Goal: Information Seeking & Learning: Check status

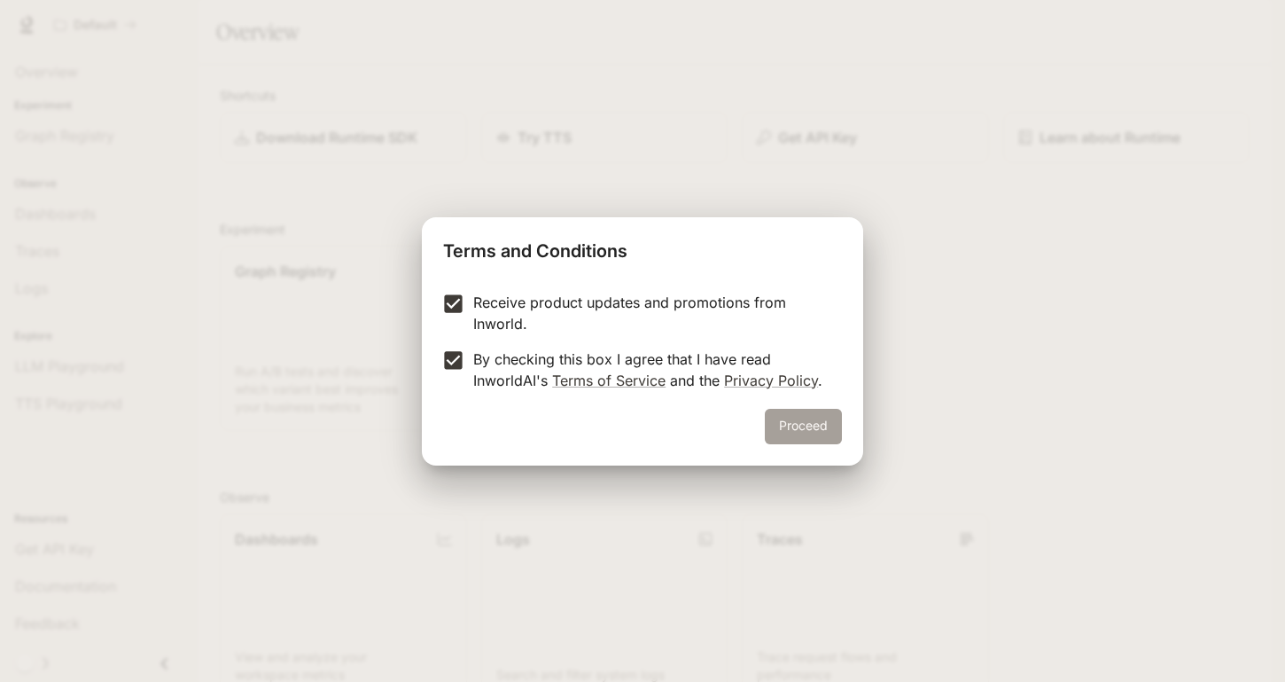
click at [792, 428] on button "Proceed" at bounding box center [803, 426] width 77 height 35
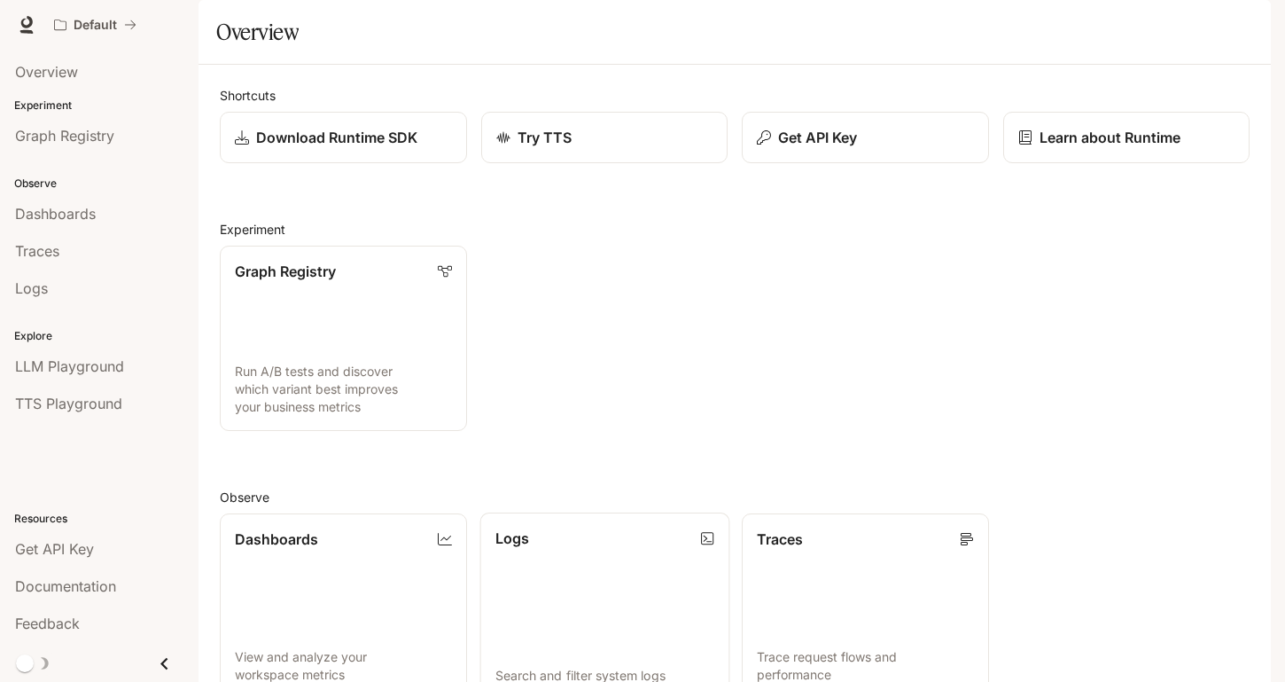
click at [509, 549] on p "Logs" at bounding box center [512, 537] width 34 height 21
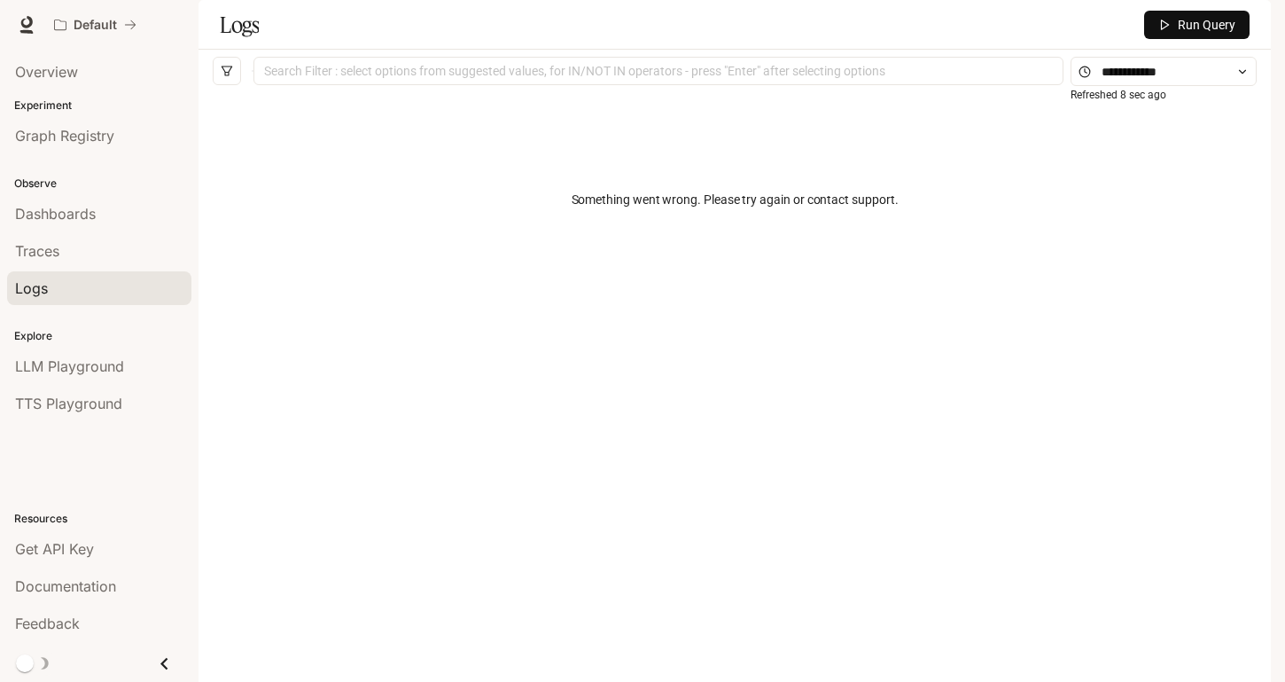
click at [688, 263] on div "Something went wrong. Please try again or contact support." at bounding box center [735, 199] width 1044 height 213
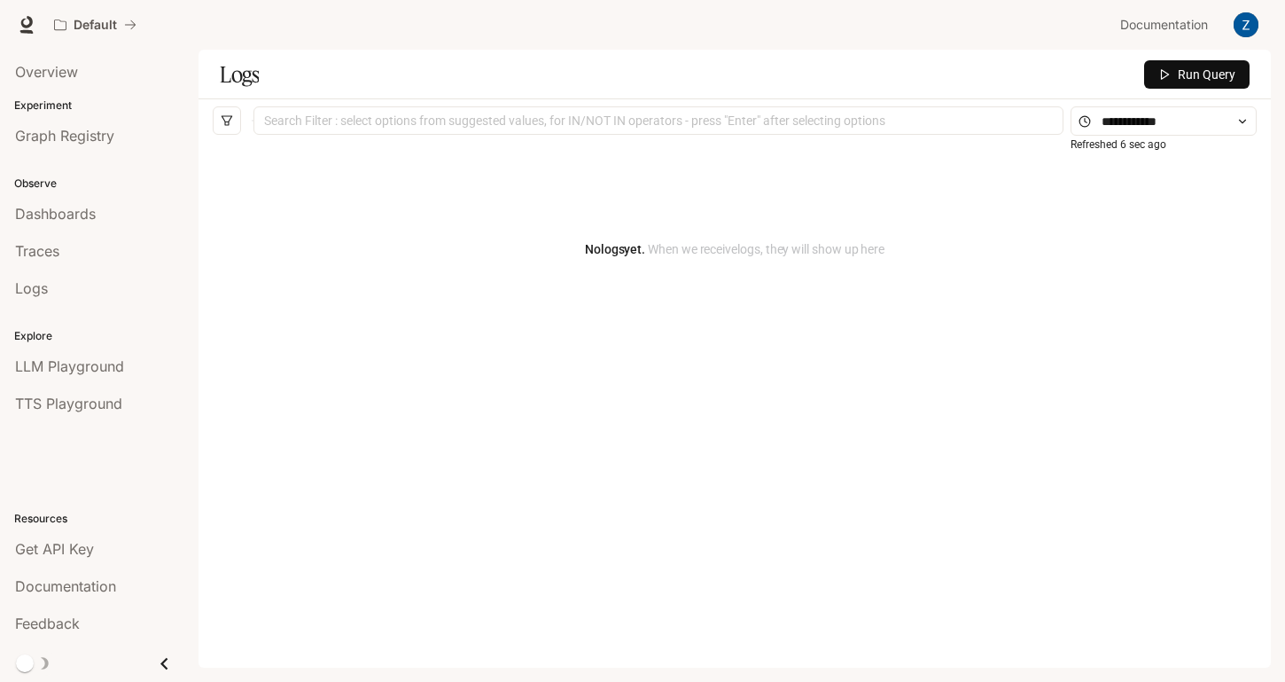
click at [604, 248] on article "No logs yet. When we receive logs , they will show up here" at bounding box center [735, 249] width 300 height 20
click at [628, 237] on div "No logs yet. When we receive logs , they will show up here" at bounding box center [735, 249] width 1044 height 213
click at [1217, 78] on span "Run Query" at bounding box center [1207, 75] width 58 height 20
click at [36, 287] on span "Logs" at bounding box center [31, 287] width 33 height 21
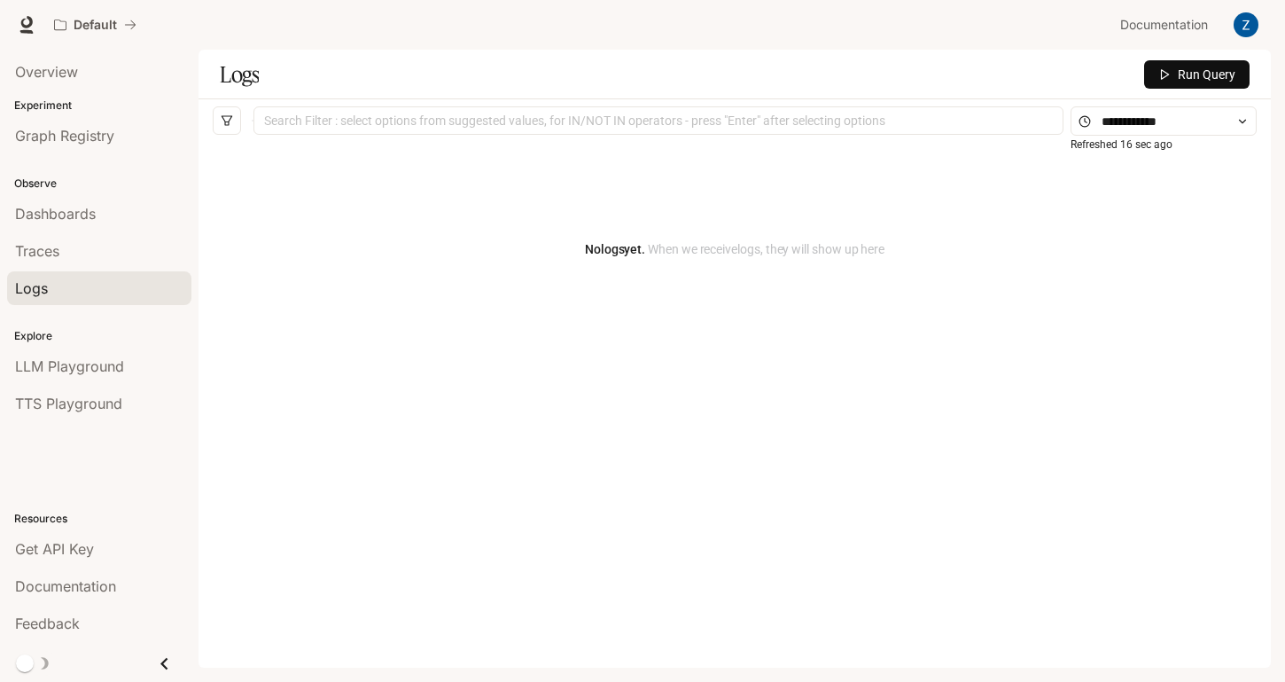
click at [38, 285] on span "Logs" at bounding box center [31, 287] width 33 height 21
click at [38, 284] on span "Logs" at bounding box center [31, 287] width 33 height 21
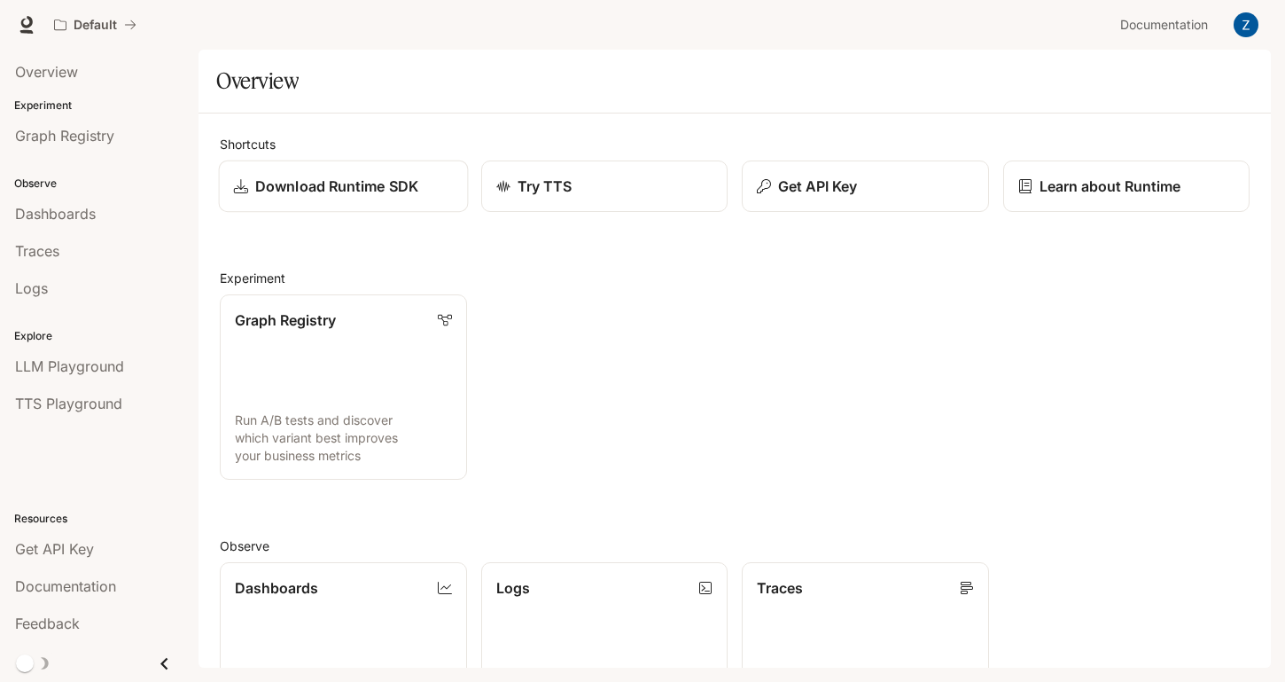
click at [345, 186] on p "Download Runtime SDK" at bounding box center [336, 186] width 163 height 21
